Goal: Information Seeking & Learning: Learn about a topic

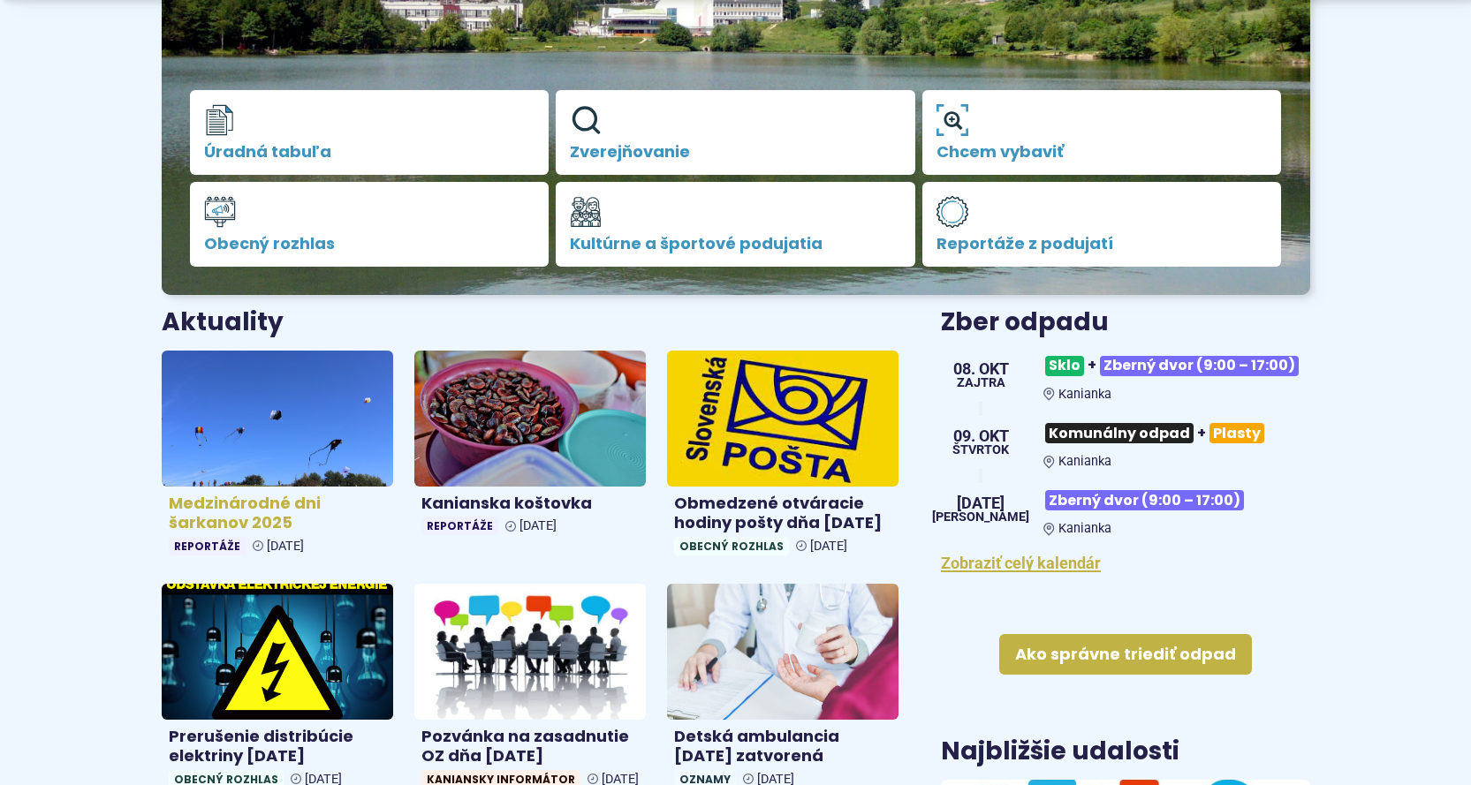
scroll to position [412, 0]
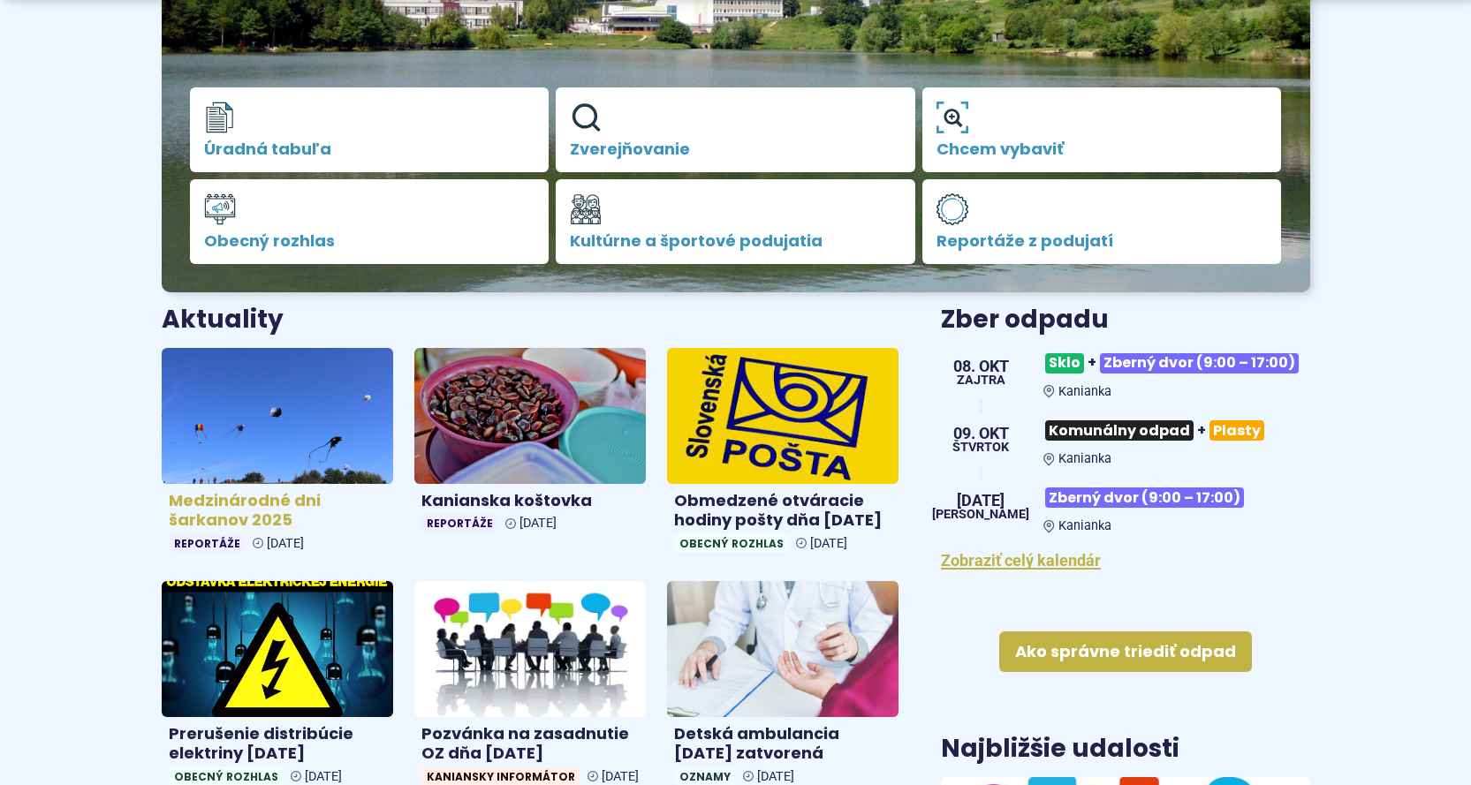
click at [278, 437] on img at bounding box center [277, 415] width 267 height 156
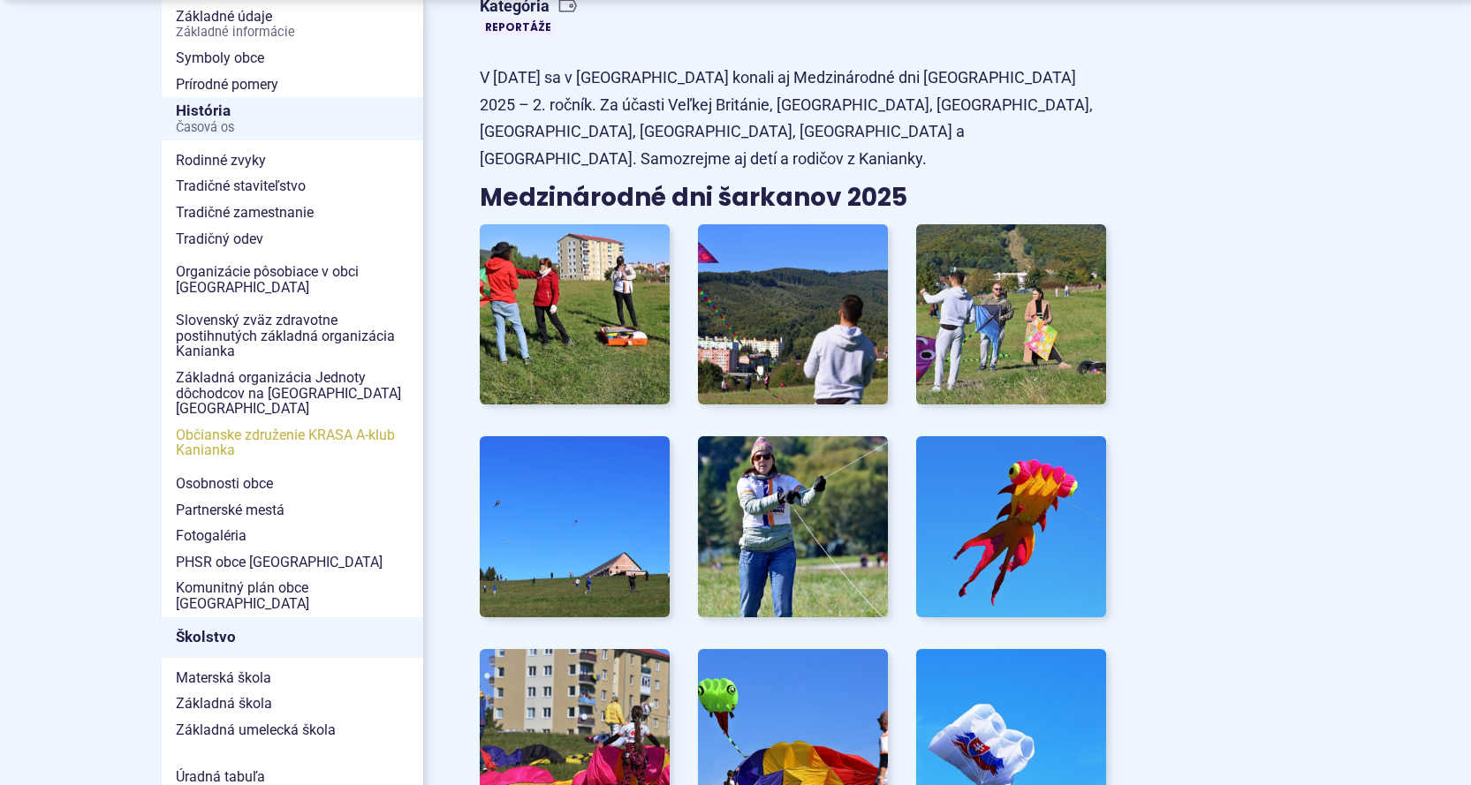
scroll to position [471, 0]
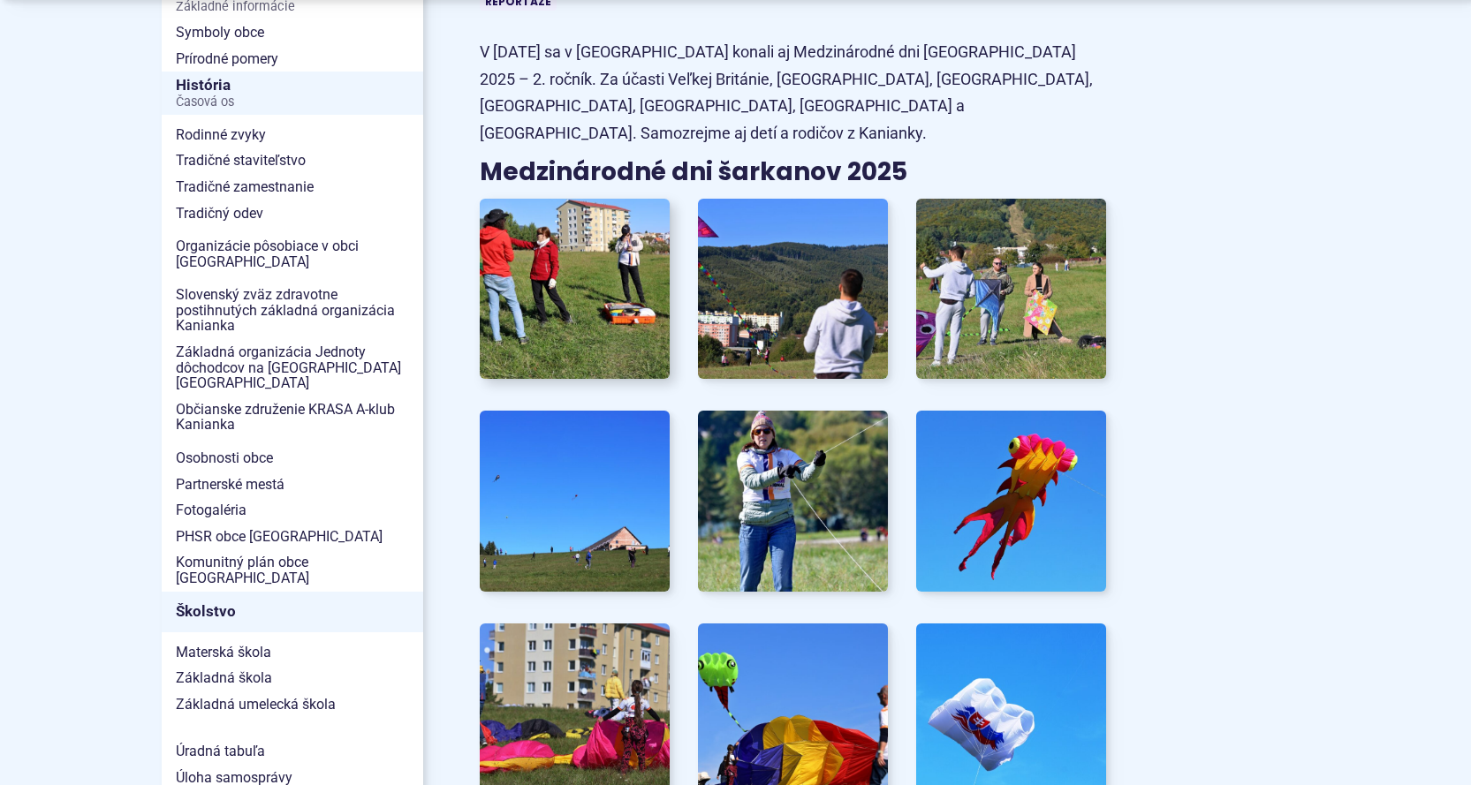
click at [563, 272] on img at bounding box center [574, 289] width 209 height 199
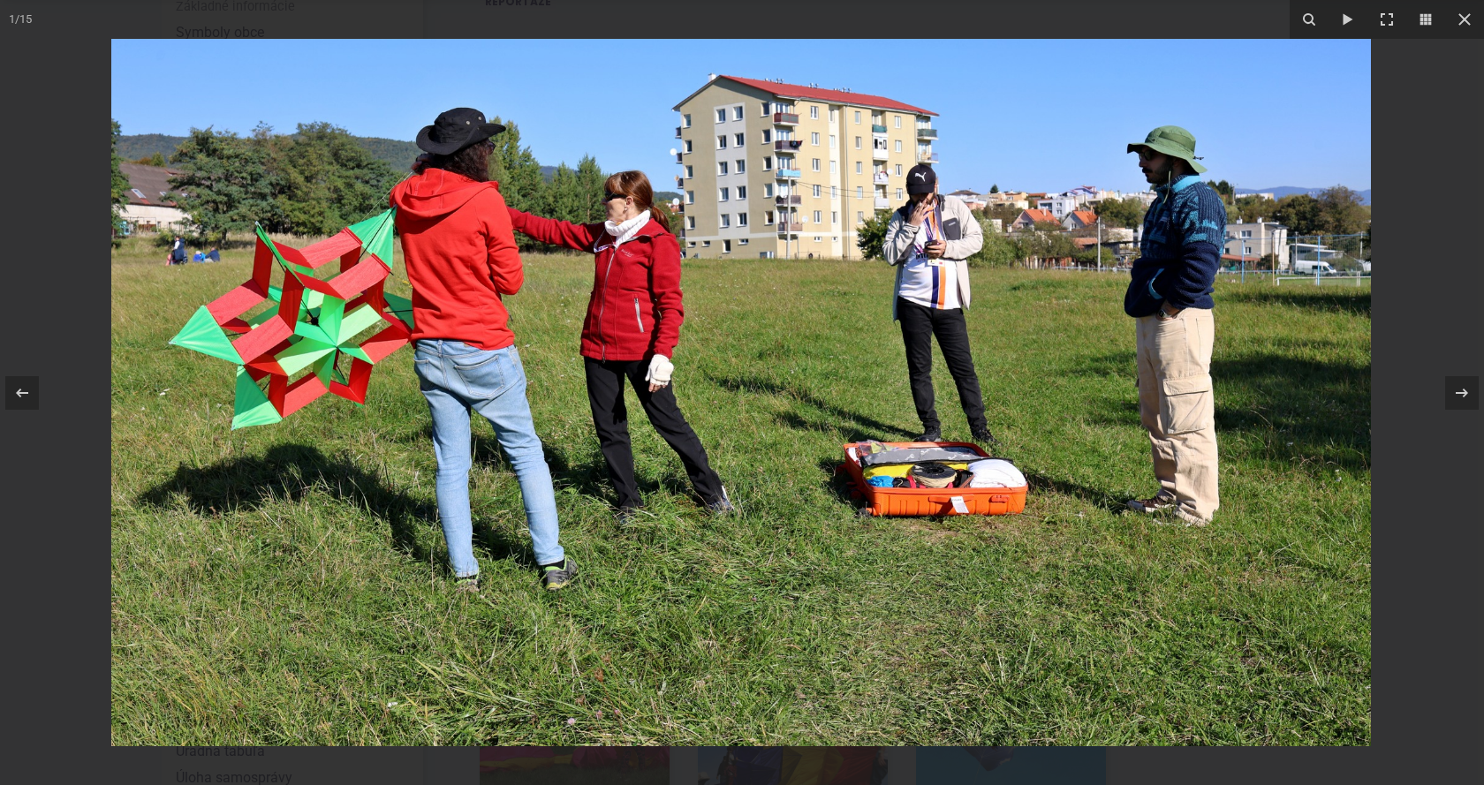
click at [1463, 391] on icon at bounding box center [1461, 392] width 21 height 21
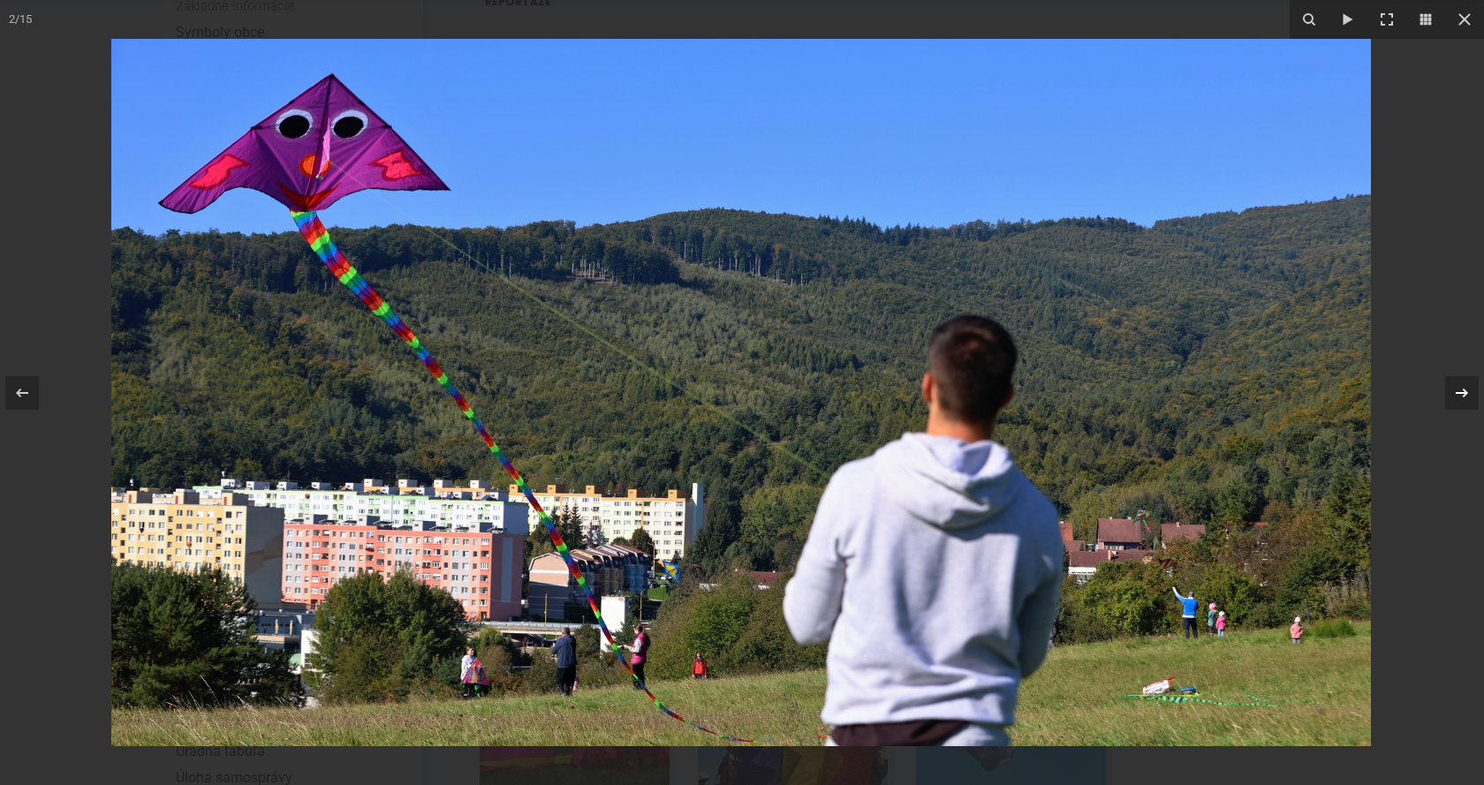
click at [1464, 396] on icon at bounding box center [1462, 392] width 12 height 9
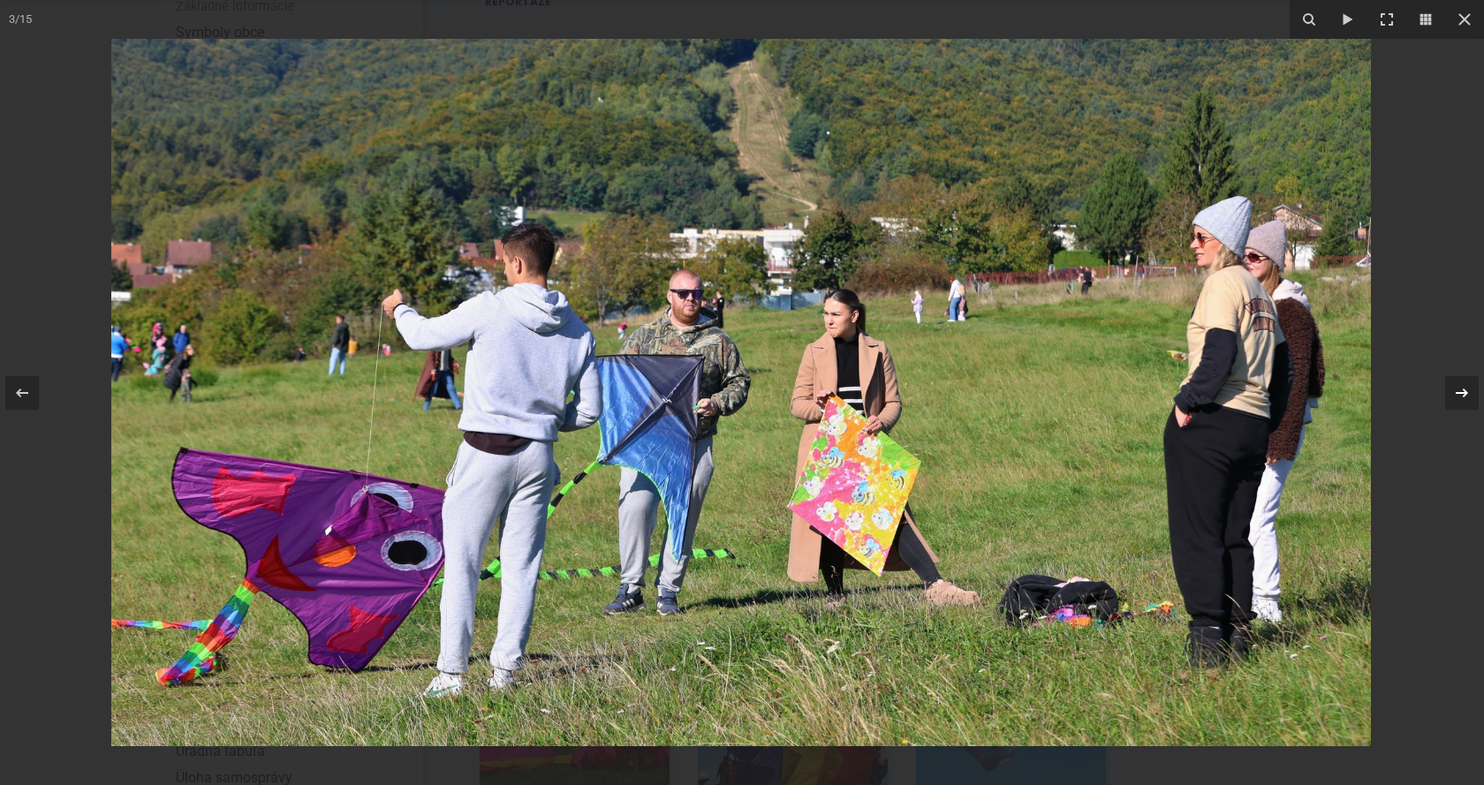
click at [1464, 396] on div "3 / 15" at bounding box center [742, 392] width 1484 height 785
click at [1464, 396] on icon at bounding box center [1462, 392] width 12 height 9
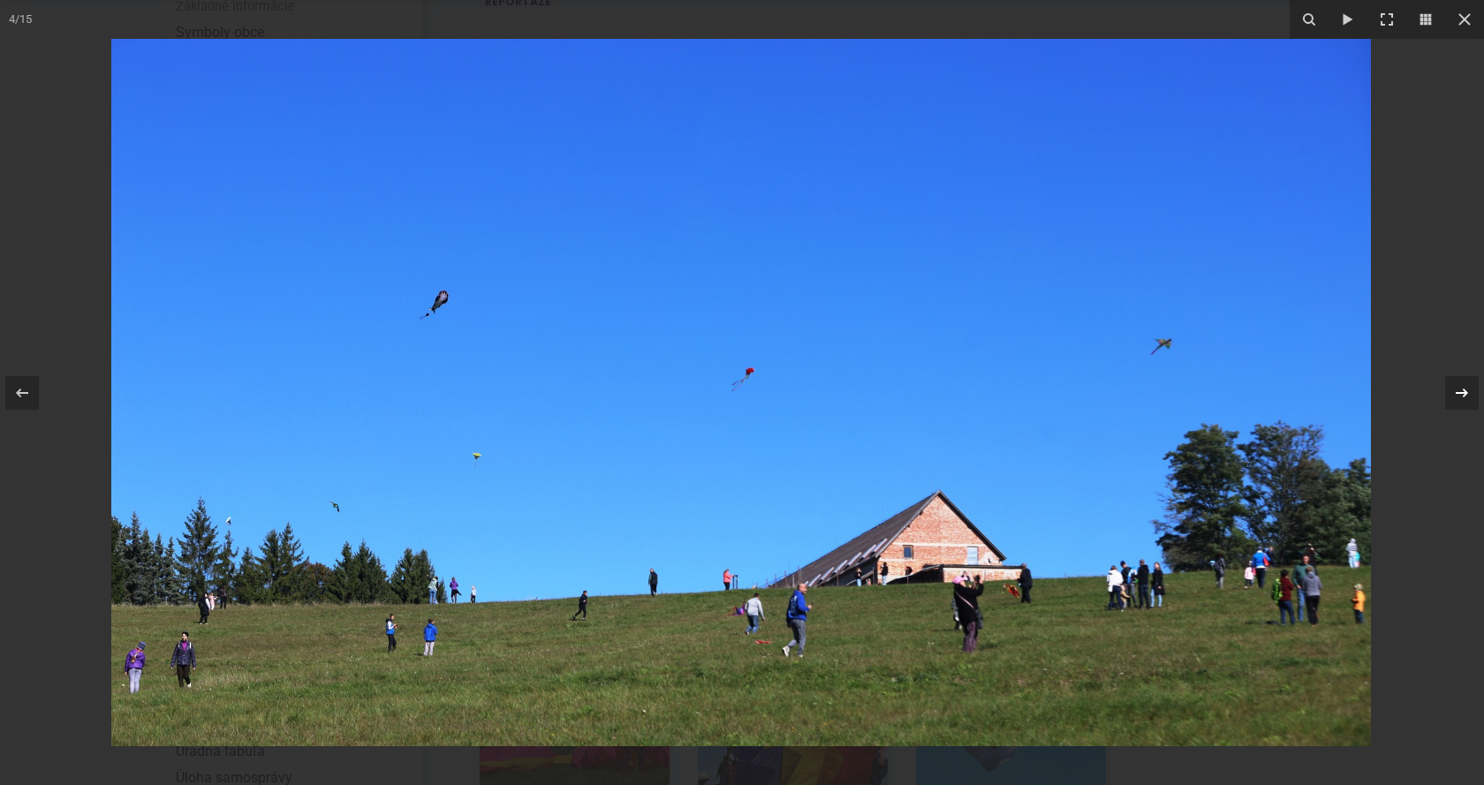
click at [1463, 397] on div "4 / 15" at bounding box center [742, 392] width 1484 height 785
click at [1463, 397] on icon at bounding box center [1461, 392] width 21 height 21
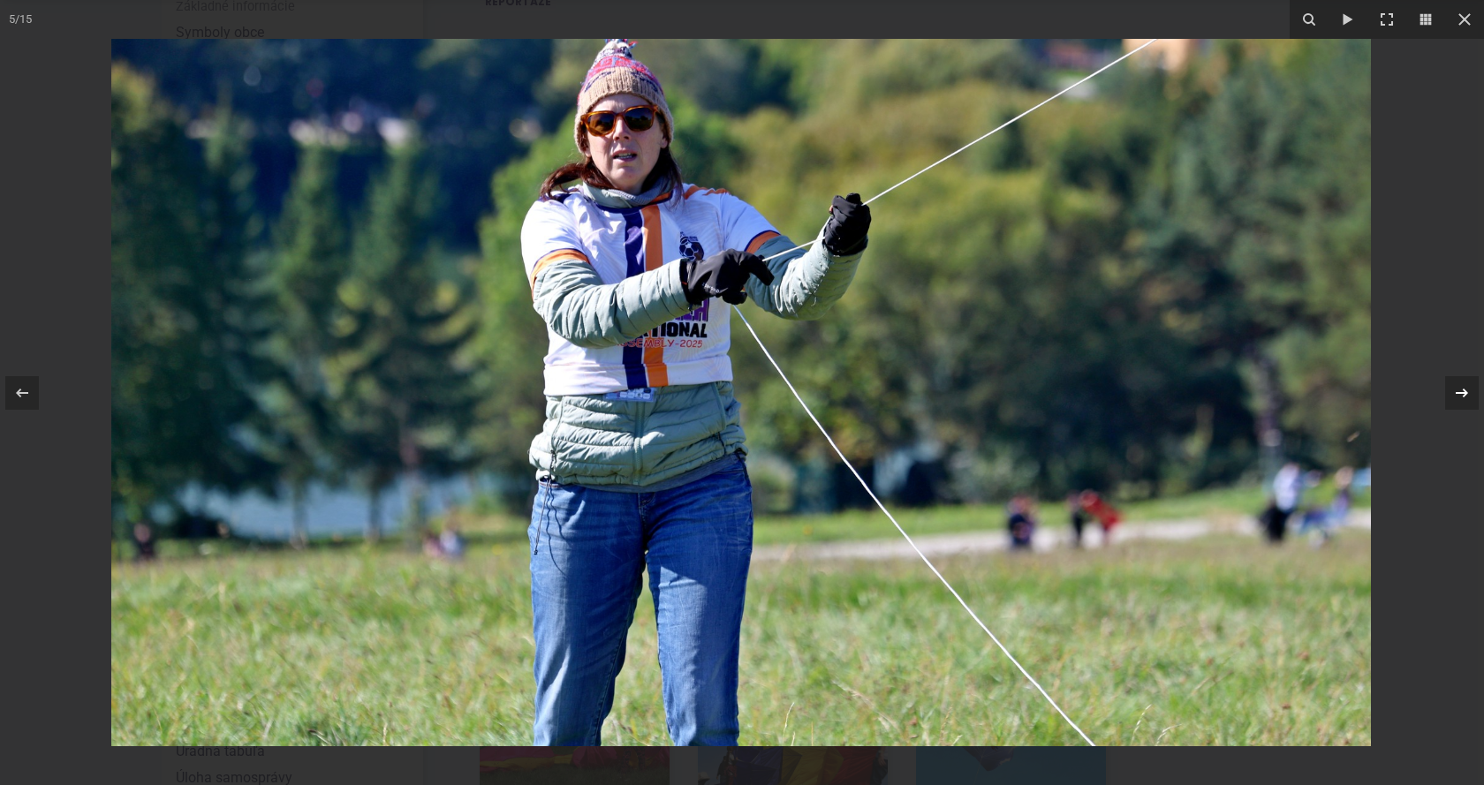
click at [1458, 389] on icon at bounding box center [1461, 392] width 21 height 21
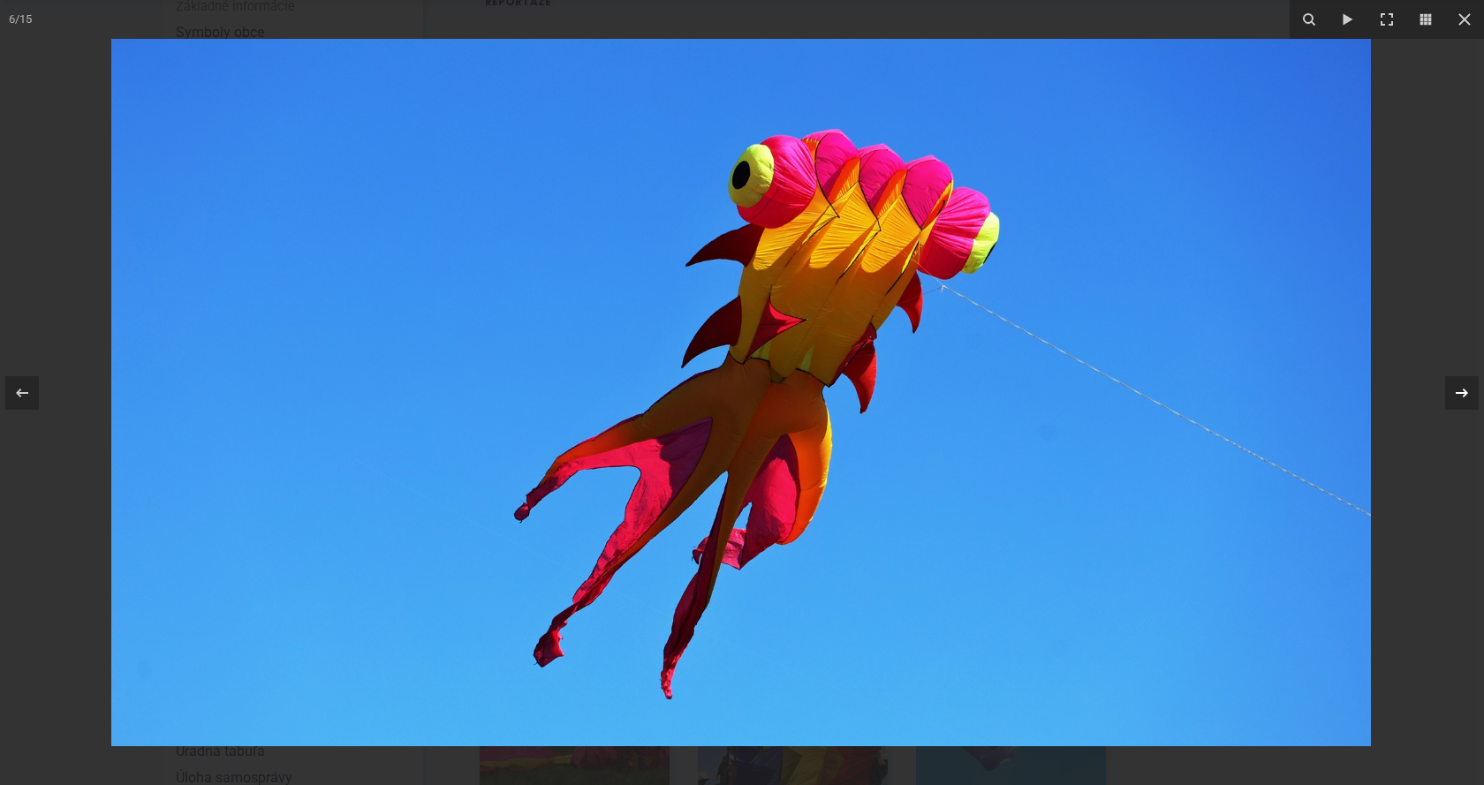
click at [1465, 391] on icon at bounding box center [1462, 392] width 12 height 9
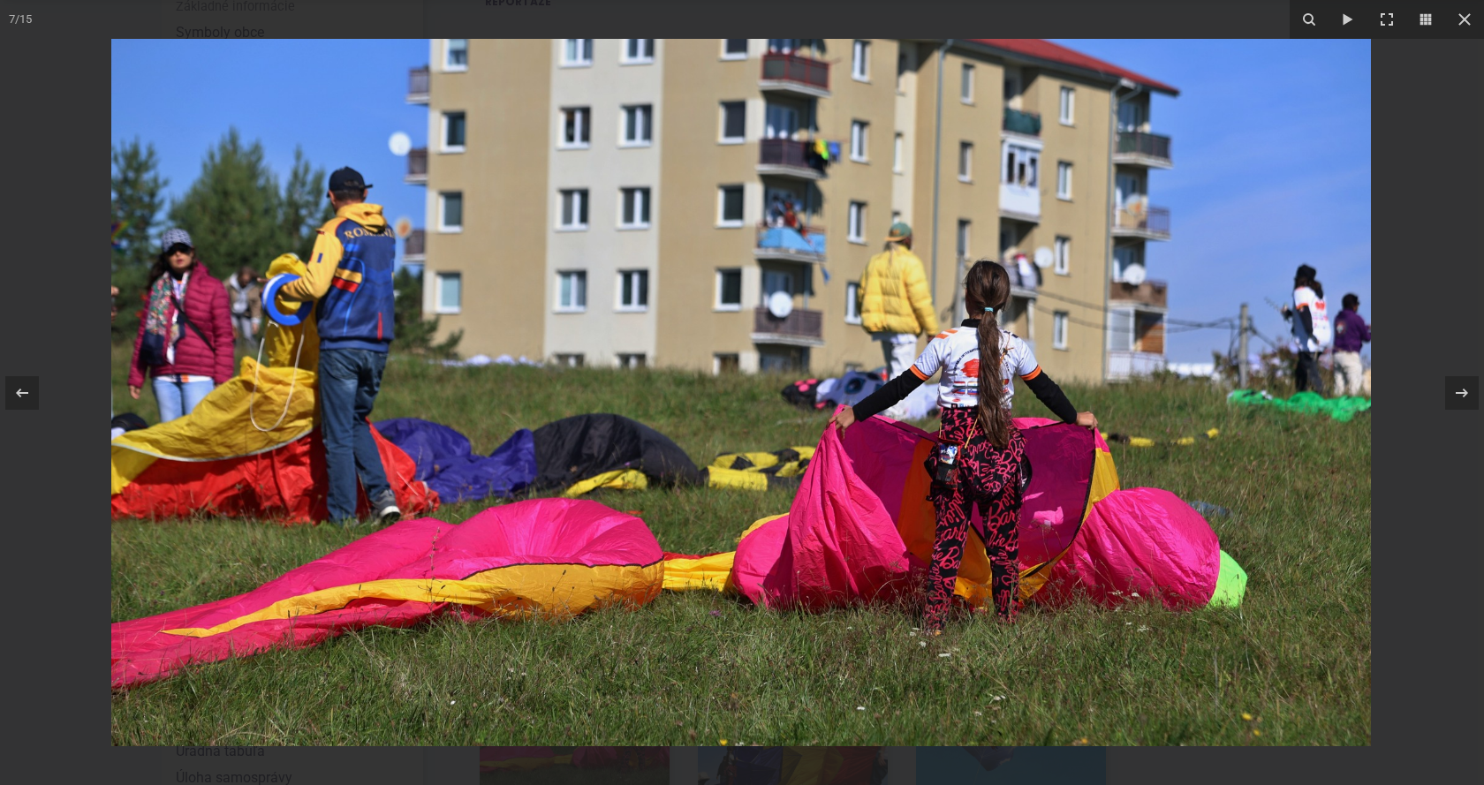
click at [1466, 391] on icon at bounding box center [1462, 392] width 12 height 9
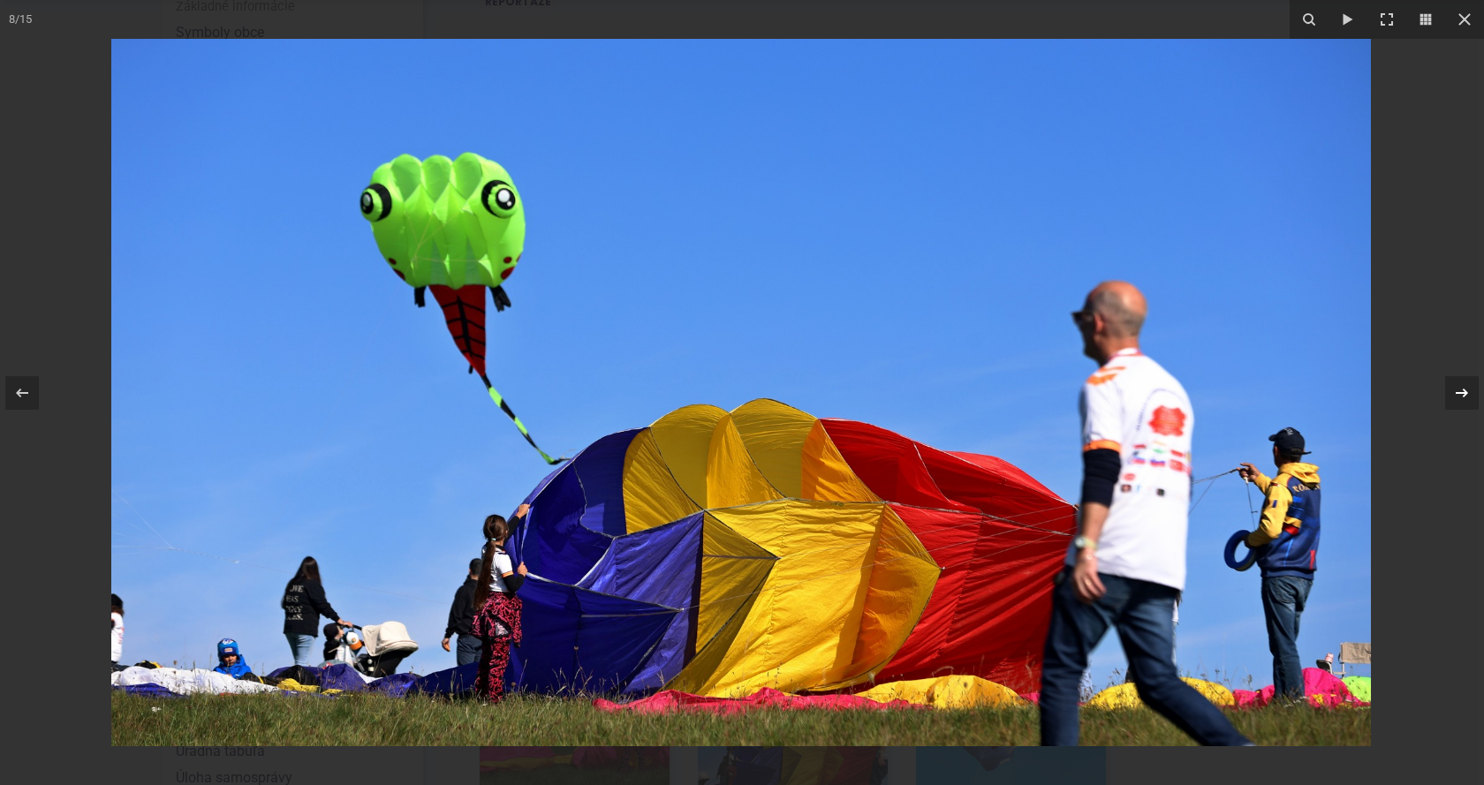
click at [1453, 391] on icon at bounding box center [1461, 392] width 21 height 21
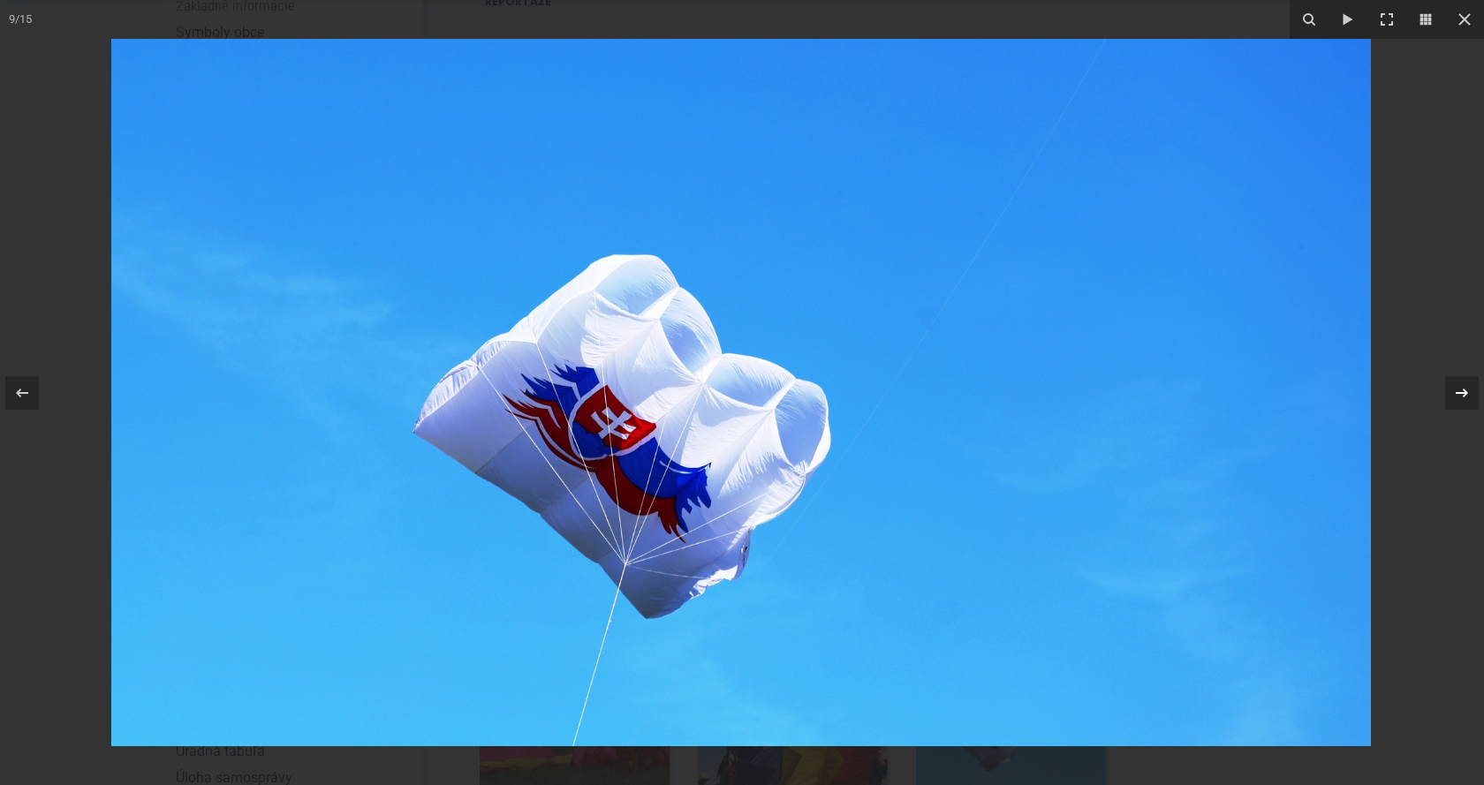
click at [1467, 390] on icon at bounding box center [1461, 392] width 21 height 21
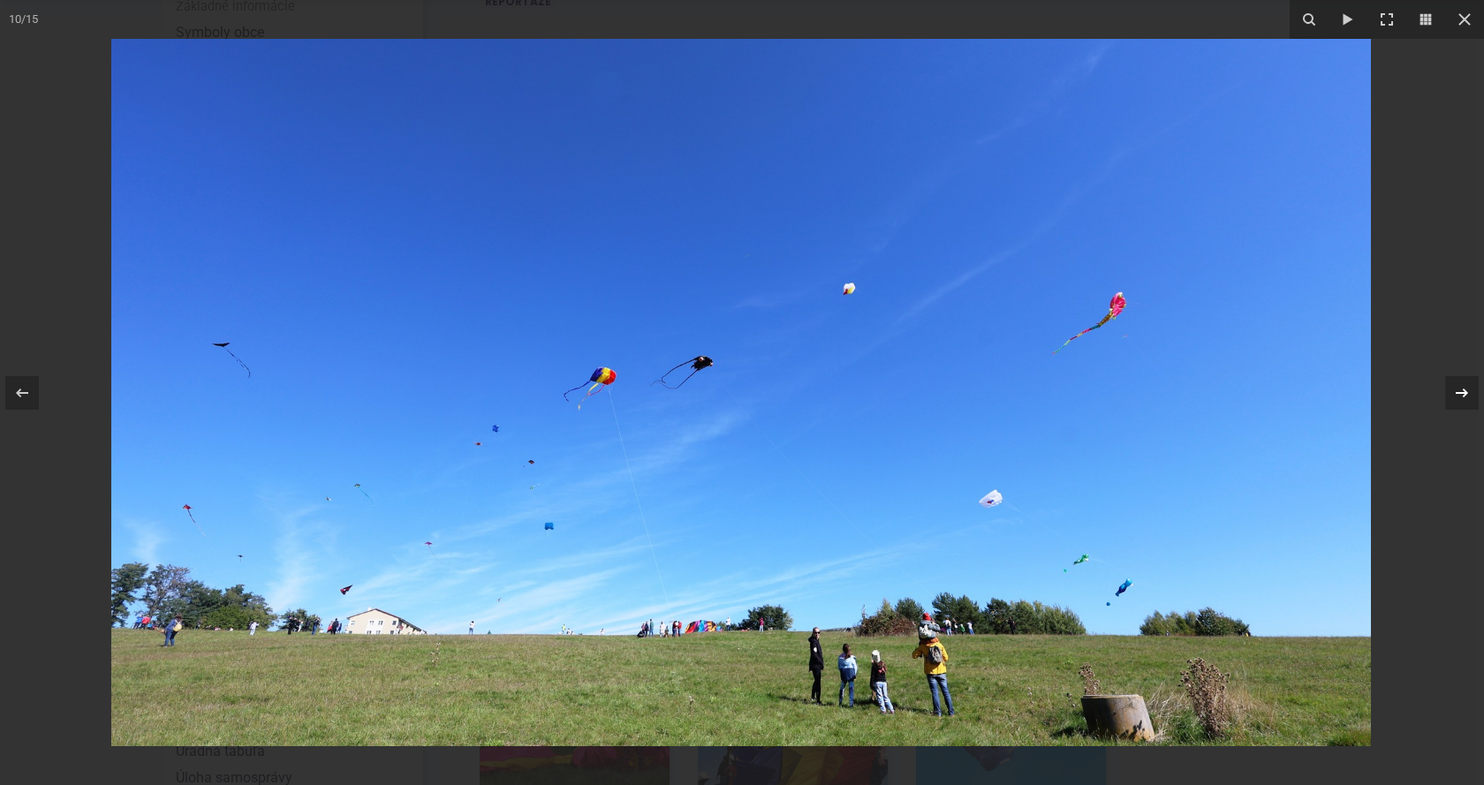
click at [1460, 391] on icon at bounding box center [1461, 392] width 21 height 21
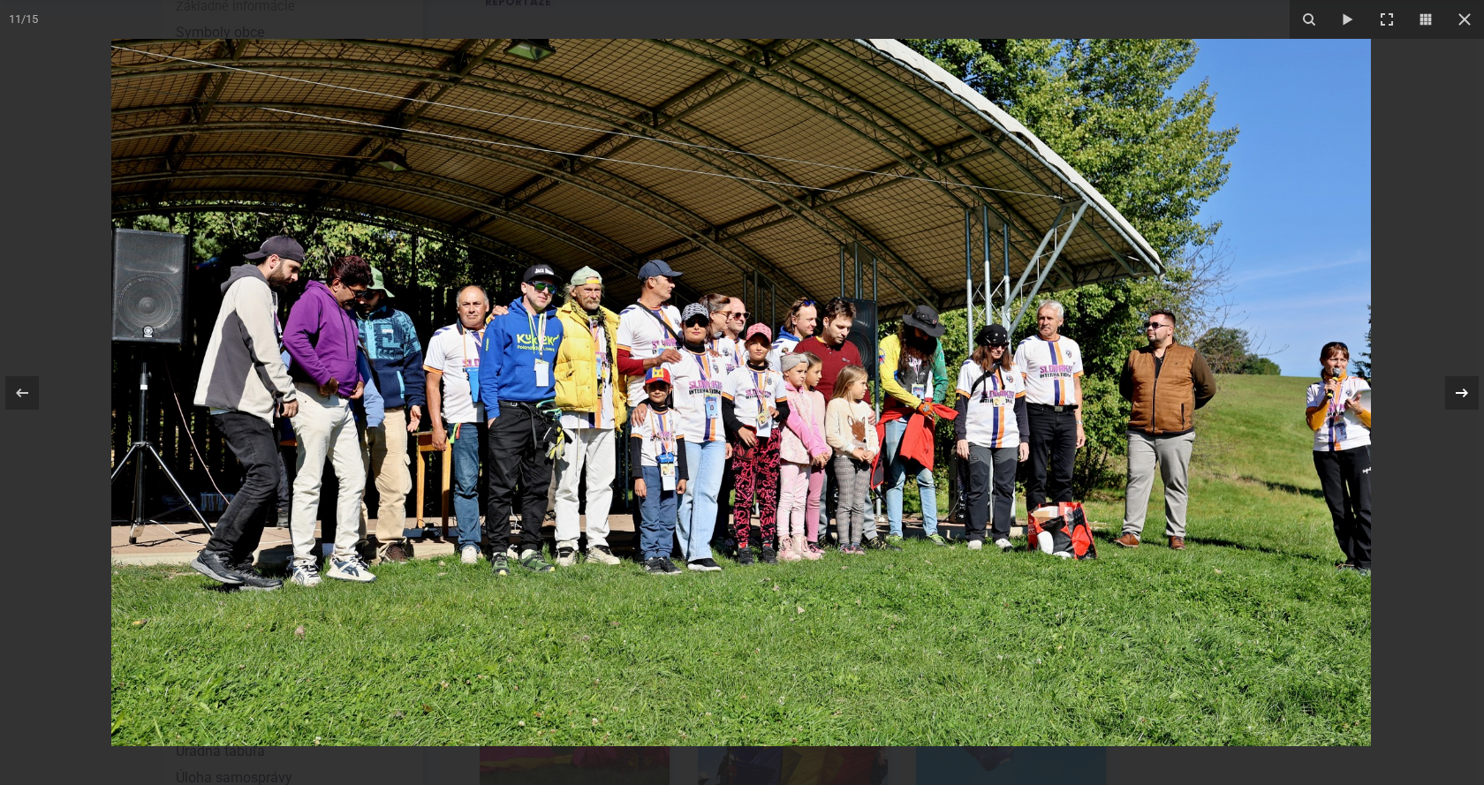
click at [1461, 395] on icon at bounding box center [1461, 392] width 21 height 21
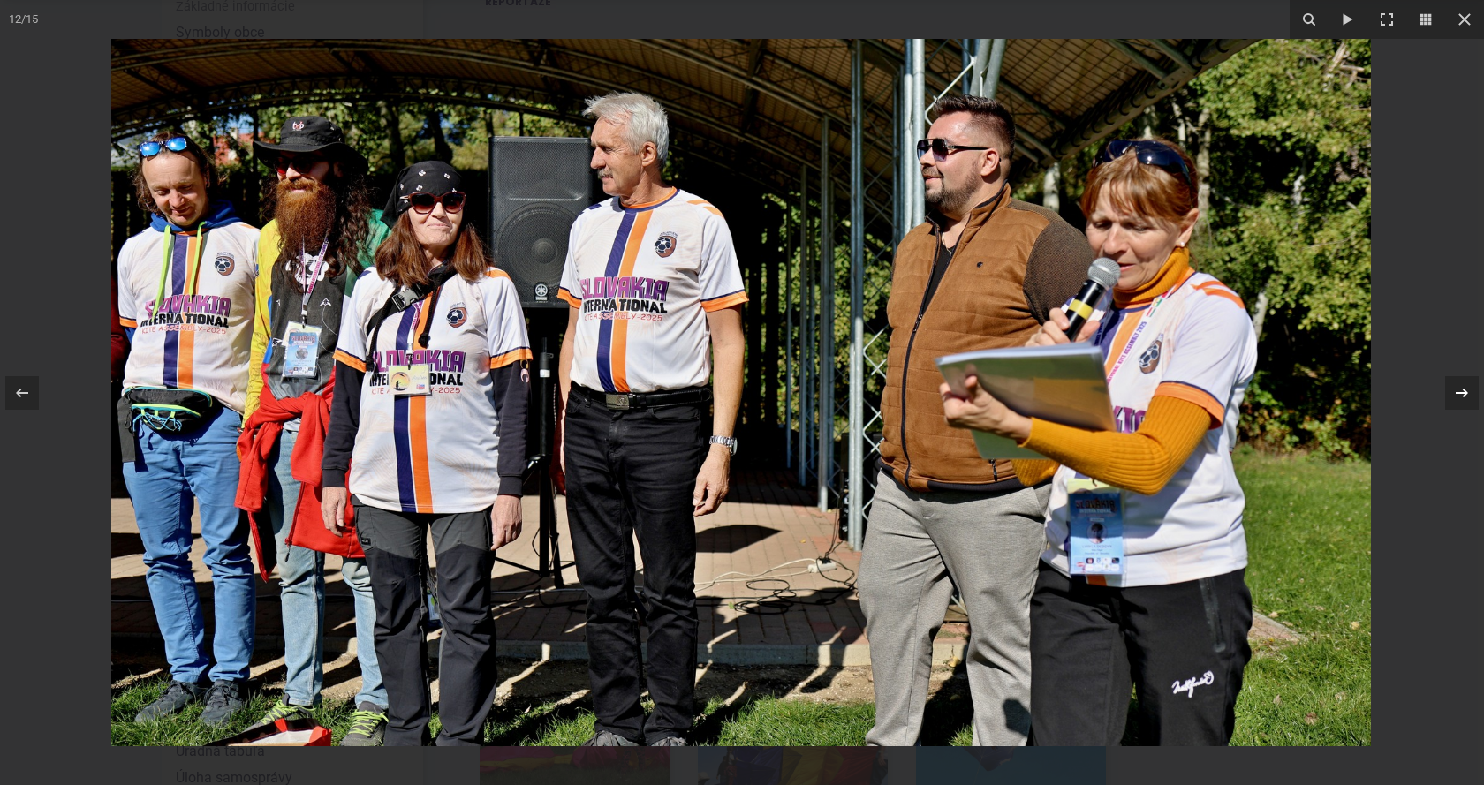
click at [1459, 395] on icon at bounding box center [1461, 392] width 21 height 21
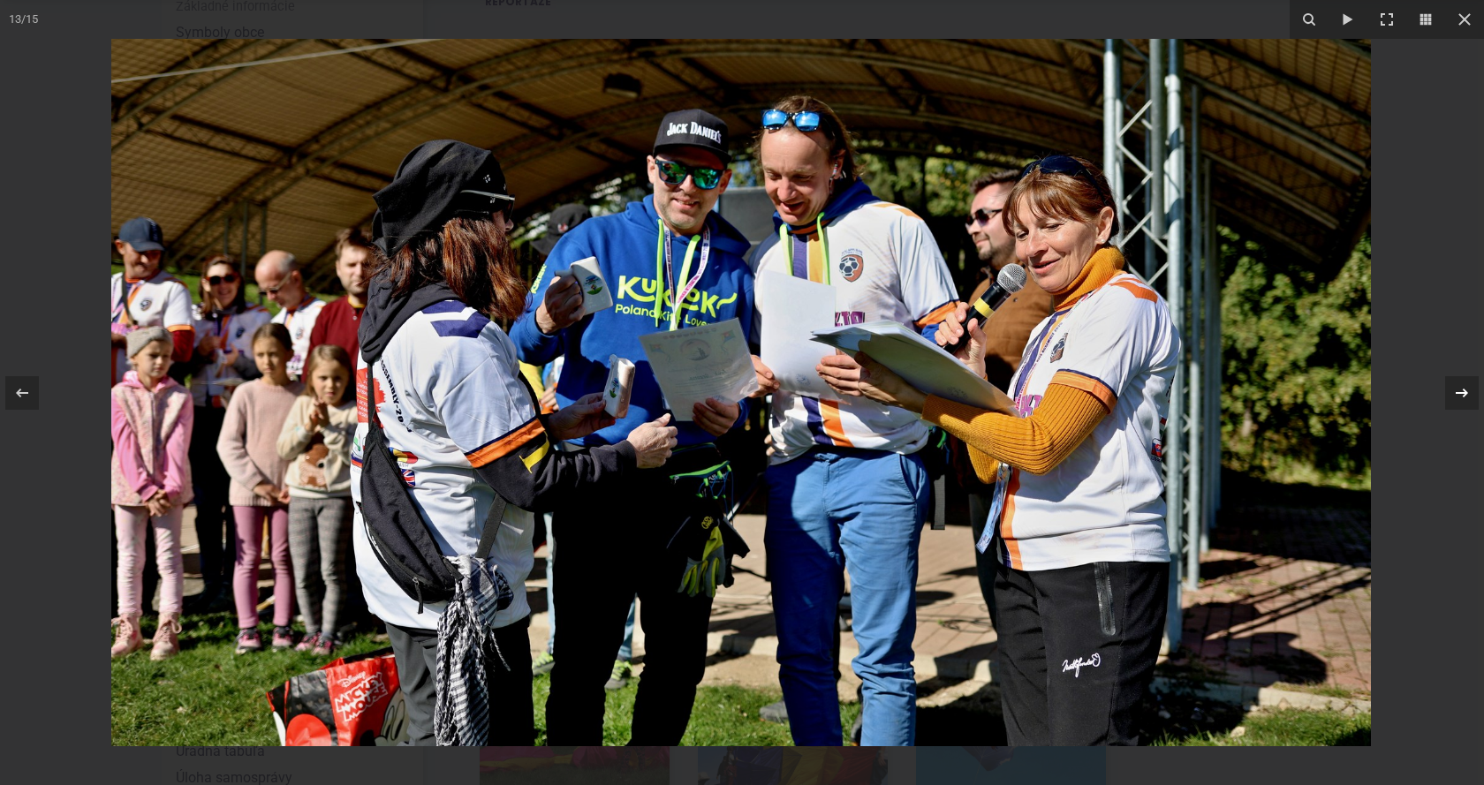
click at [1459, 388] on icon at bounding box center [1461, 392] width 21 height 21
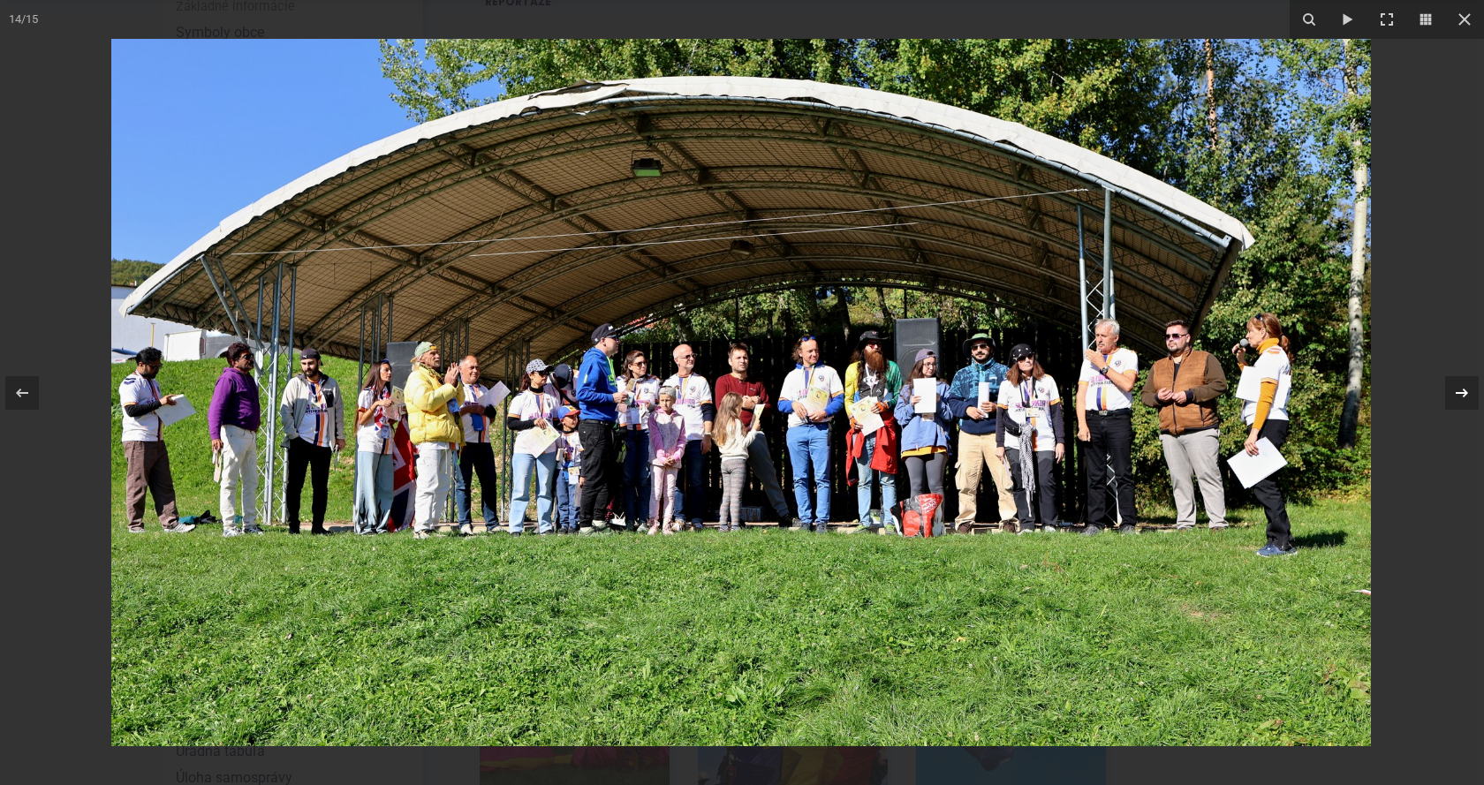
click at [1464, 397] on icon at bounding box center [1462, 392] width 12 height 9
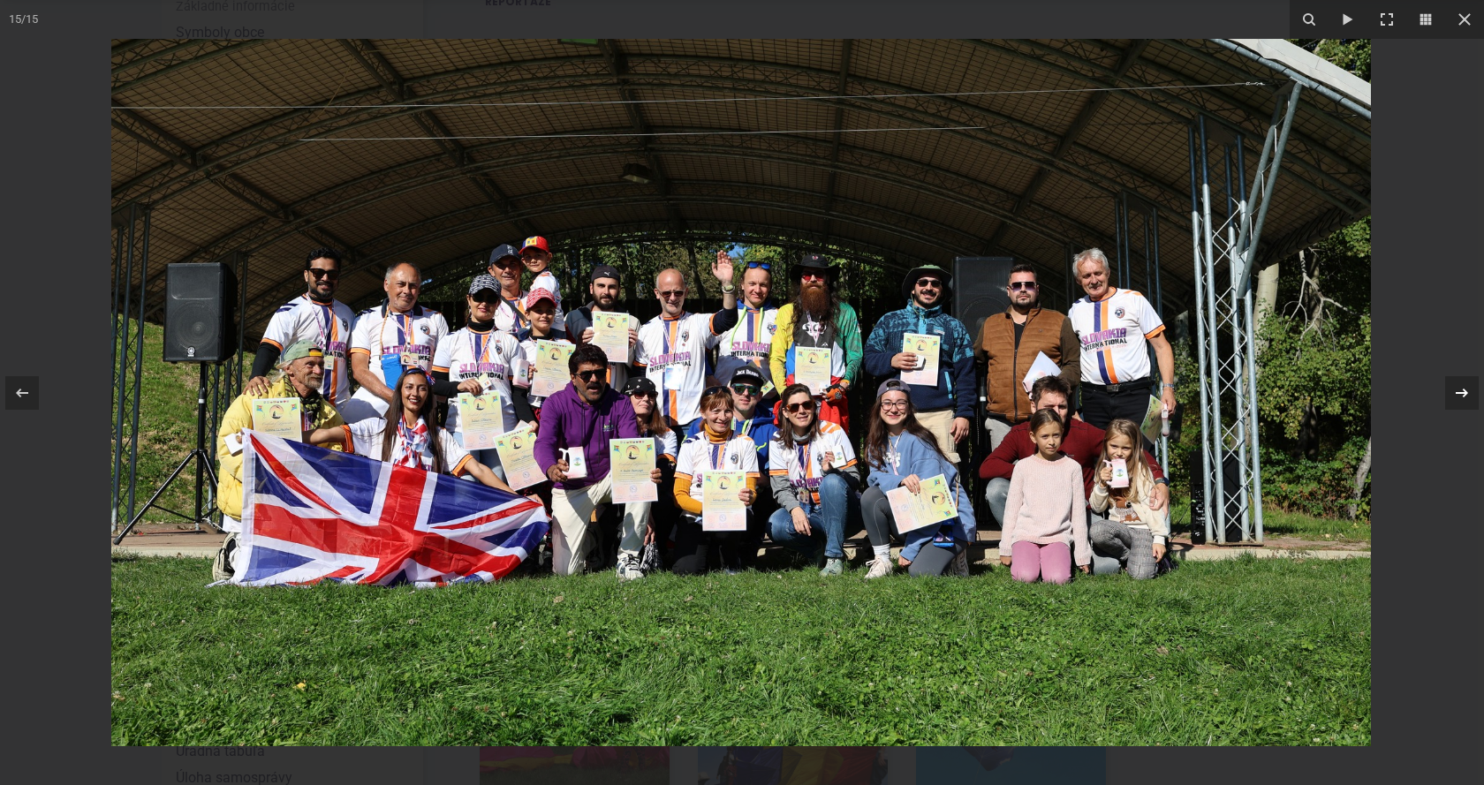
click at [1460, 392] on icon at bounding box center [1462, 392] width 12 height 9
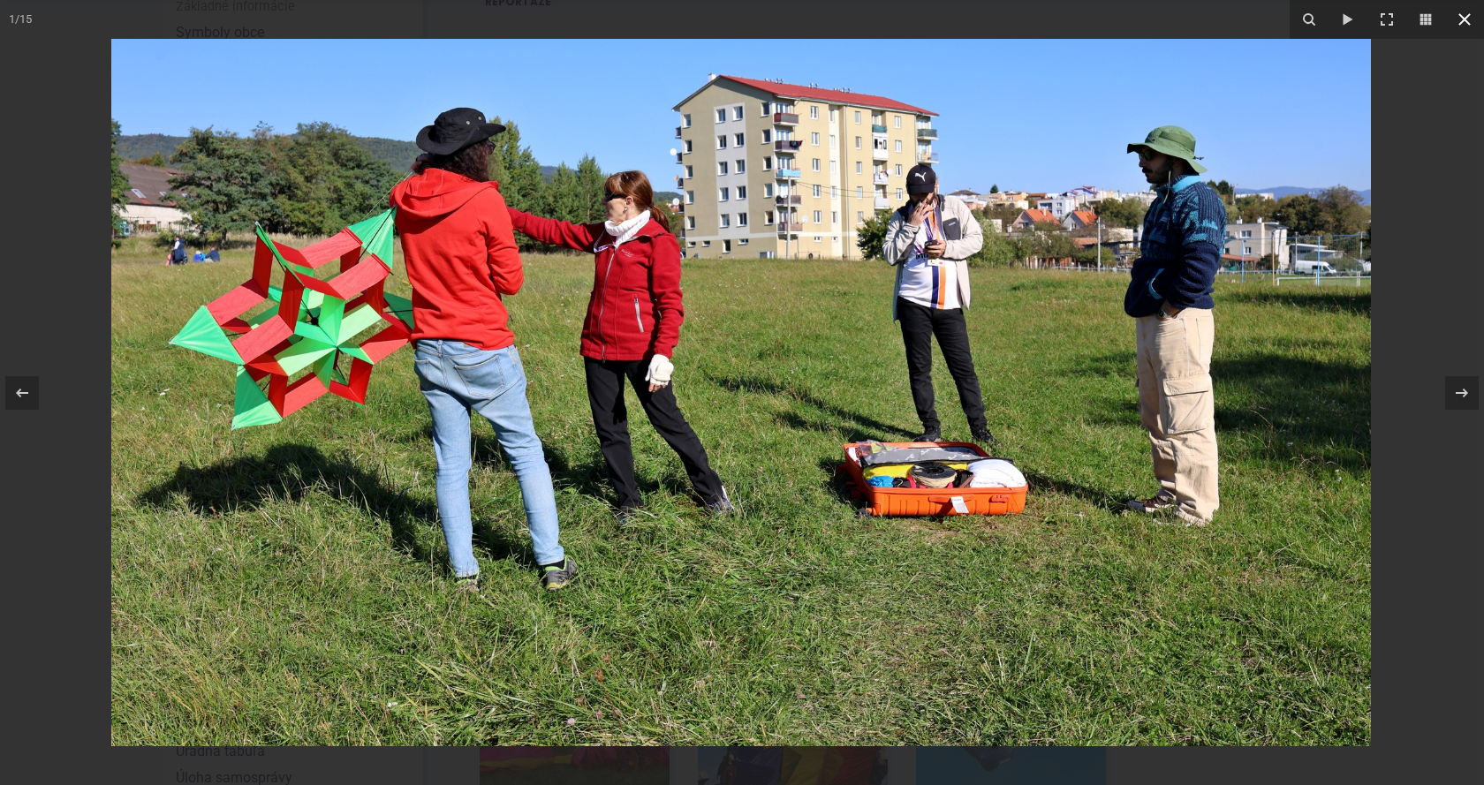
click at [1462, 14] on icon at bounding box center [1464, 19] width 21 height 21
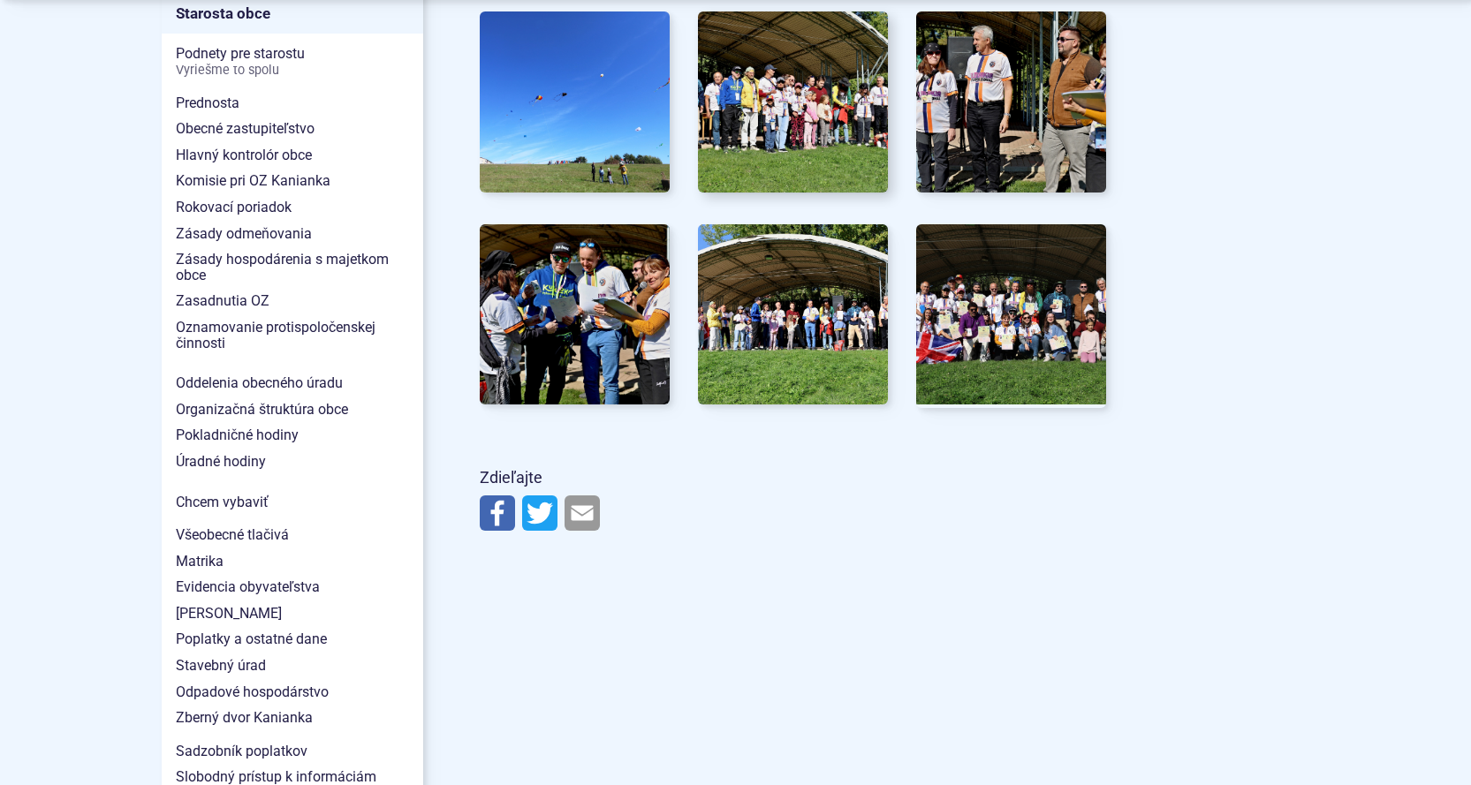
scroll to position [1413, 0]
